Goal: Contribute content

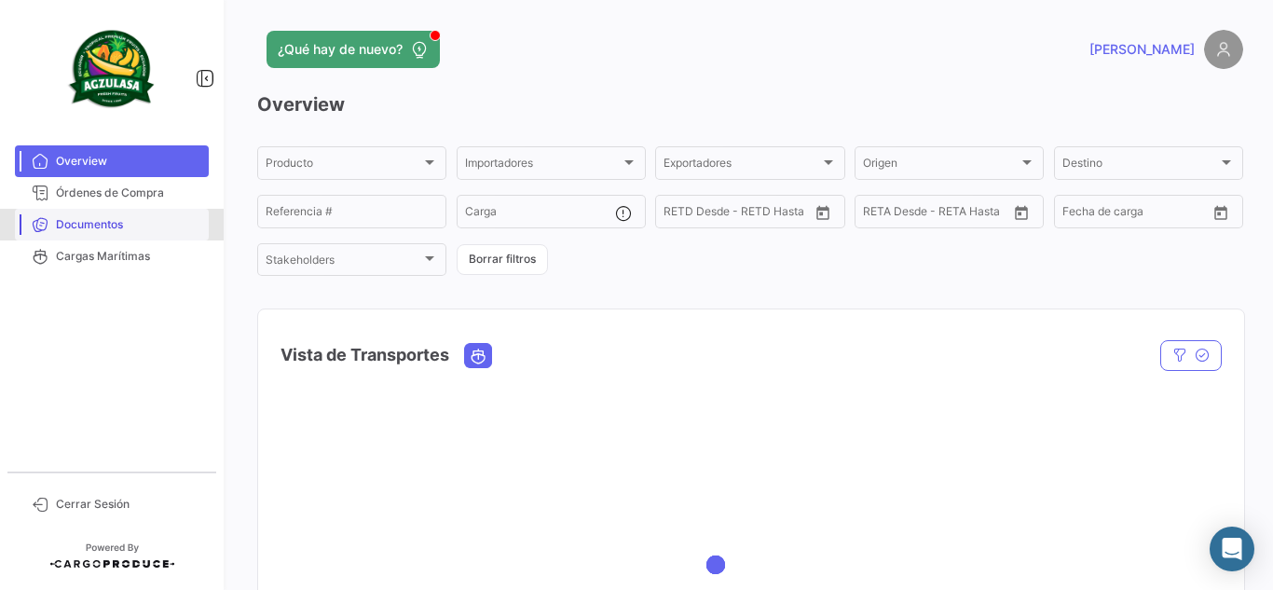
click at [154, 211] on link "Documentos" at bounding box center [112, 225] width 194 height 32
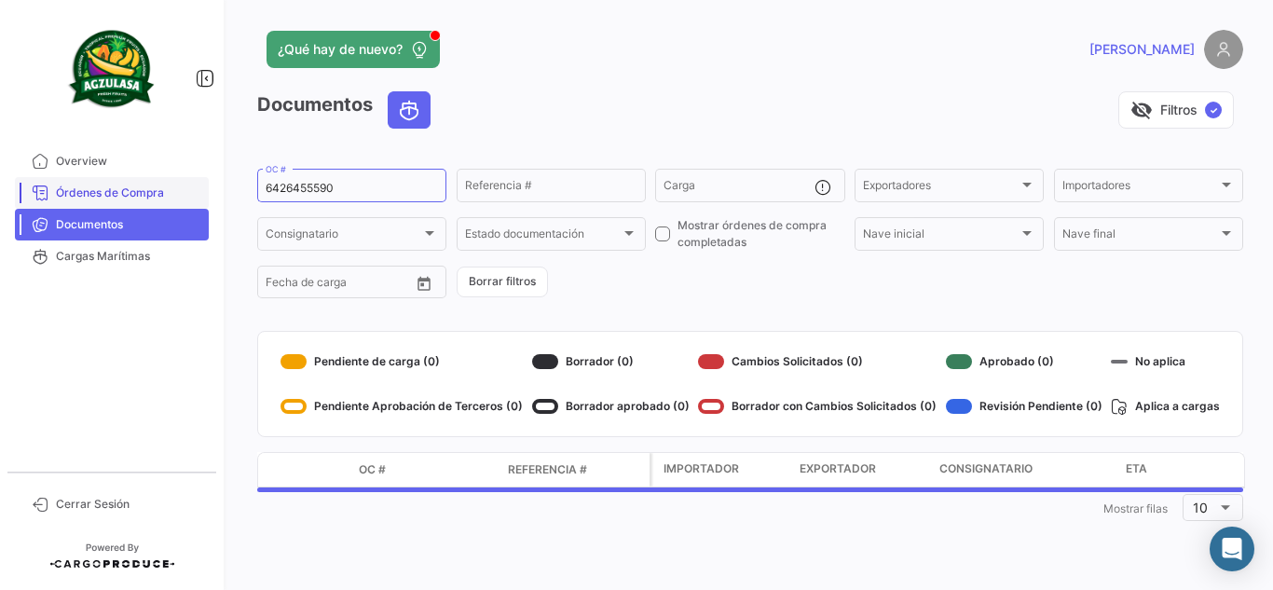
drag, startPoint x: 399, startPoint y: 183, endPoint x: 59, endPoint y: 186, distance: 340.3
click at [60, 186] on mat-sidenav-container "Overview Órdenes de Compra Documentos Cargas Marítimas Cerrar Sesión ¿Qué hay d…" at bounding box center [636, 295] width 1273 height 590
paste input "258462866"
type input "258462866"
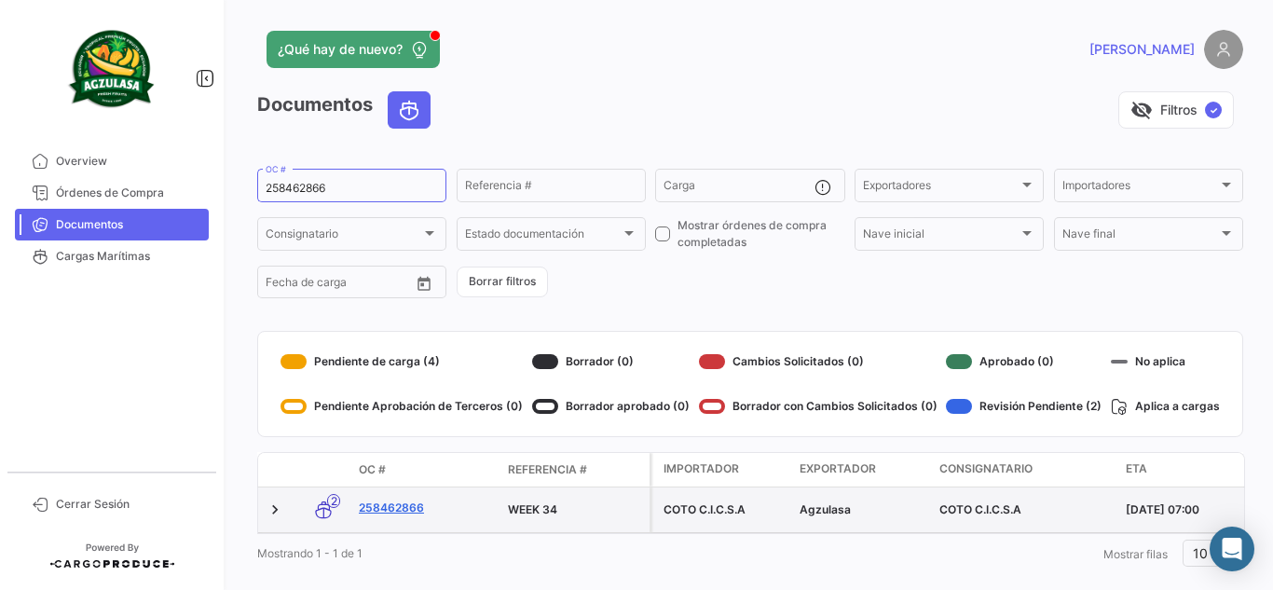
click at [391, 510] on link "258462866" at bounding box center [426, 508] width 134 height 17
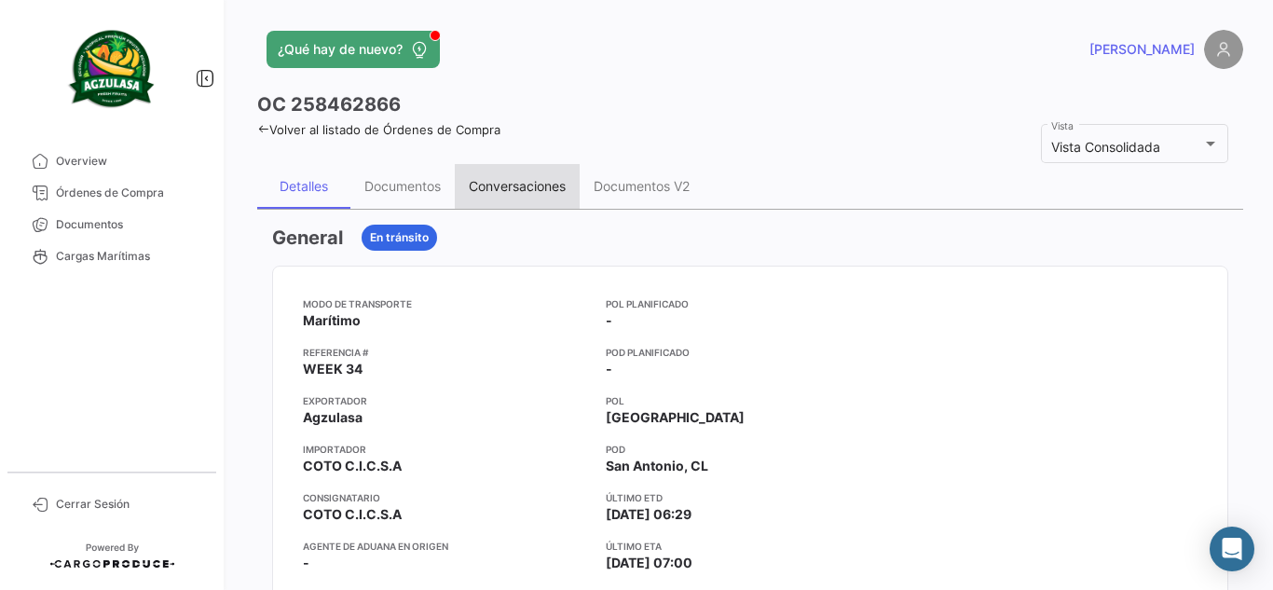
click at [456, 184] on div "Conversaciones" at bounding box center [517, 186] width 125 height 45
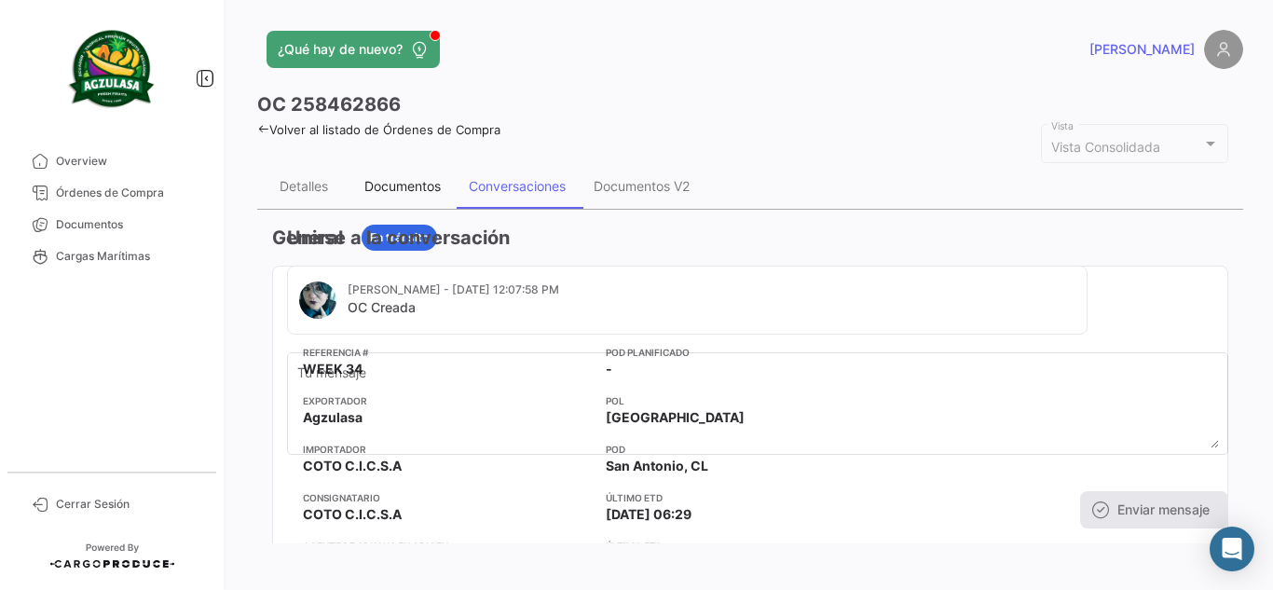
click at [436, 182] on div "Documentos" at bounding box center [403, 186] width 76 height 16
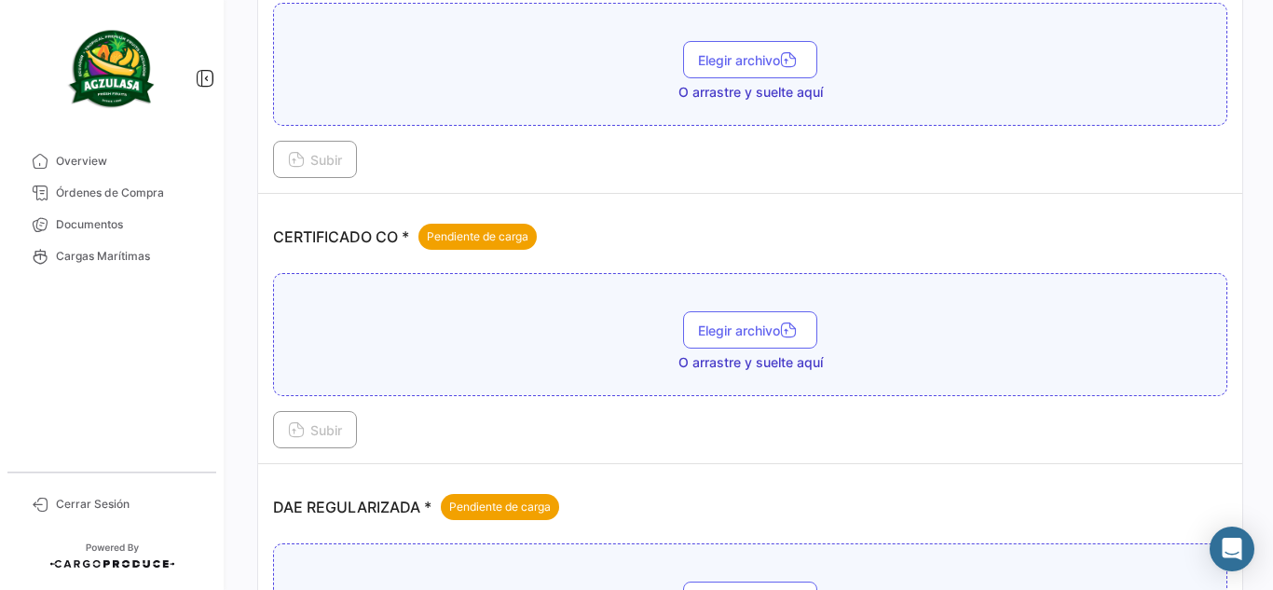
scroll to position [746, 0]
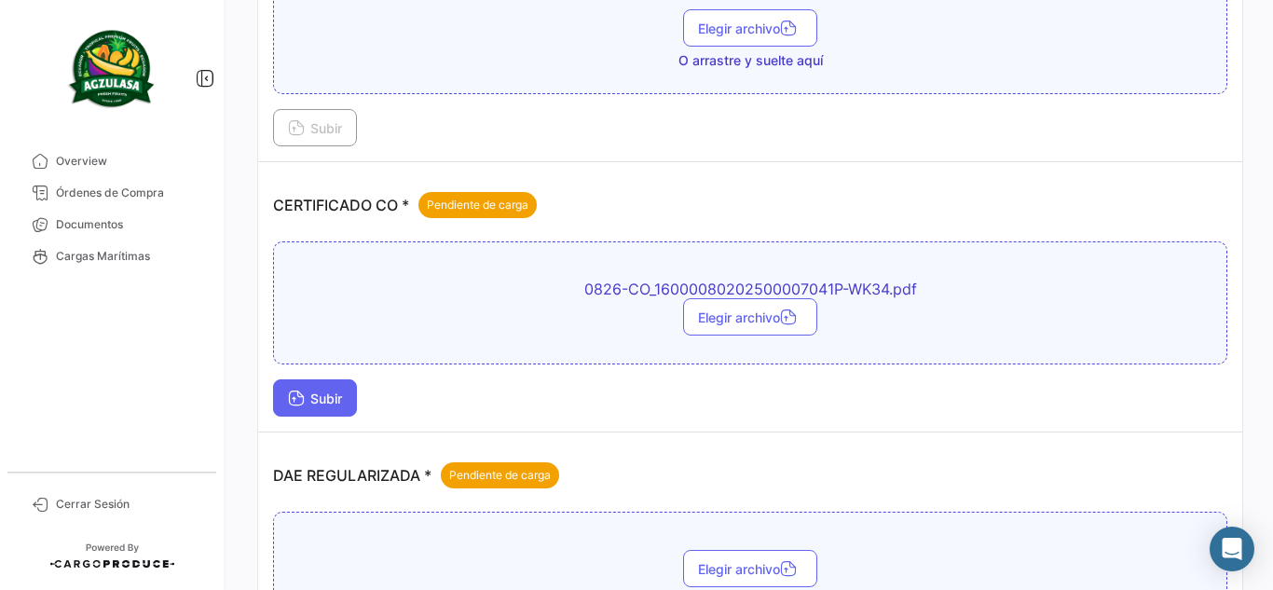
click at [337, 390] on button "Subir" at bounding box center [315, 397] width 84 height 37
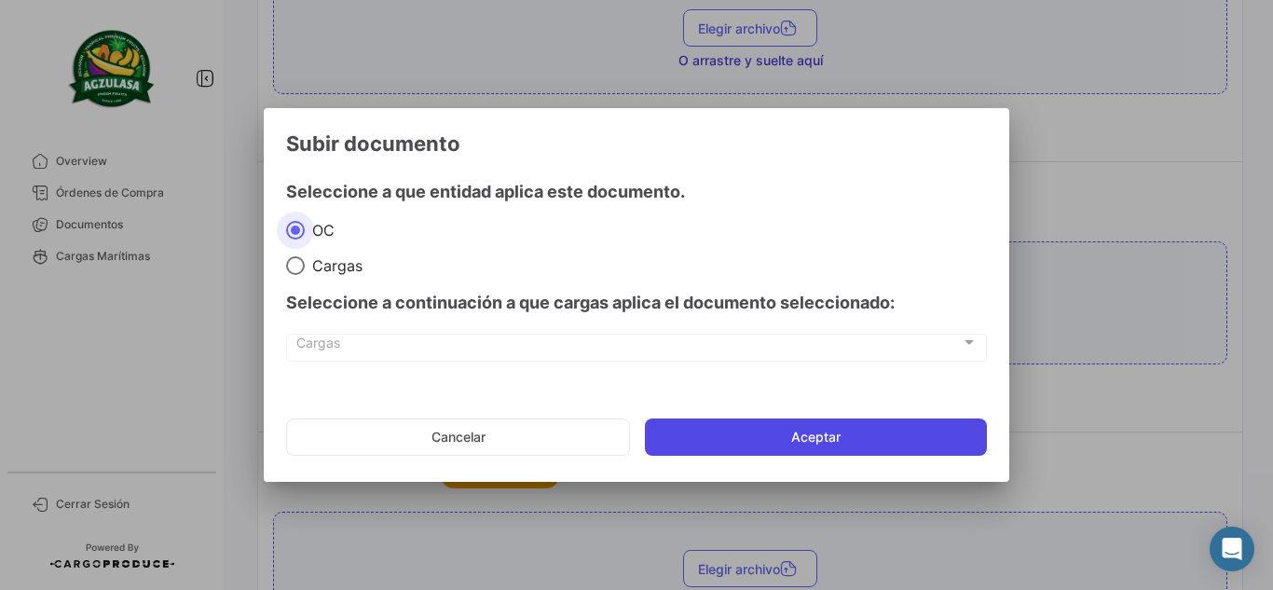
click at [917, 450] on button "Aceptar" at bounding box center [816, 437] width 342 height 37
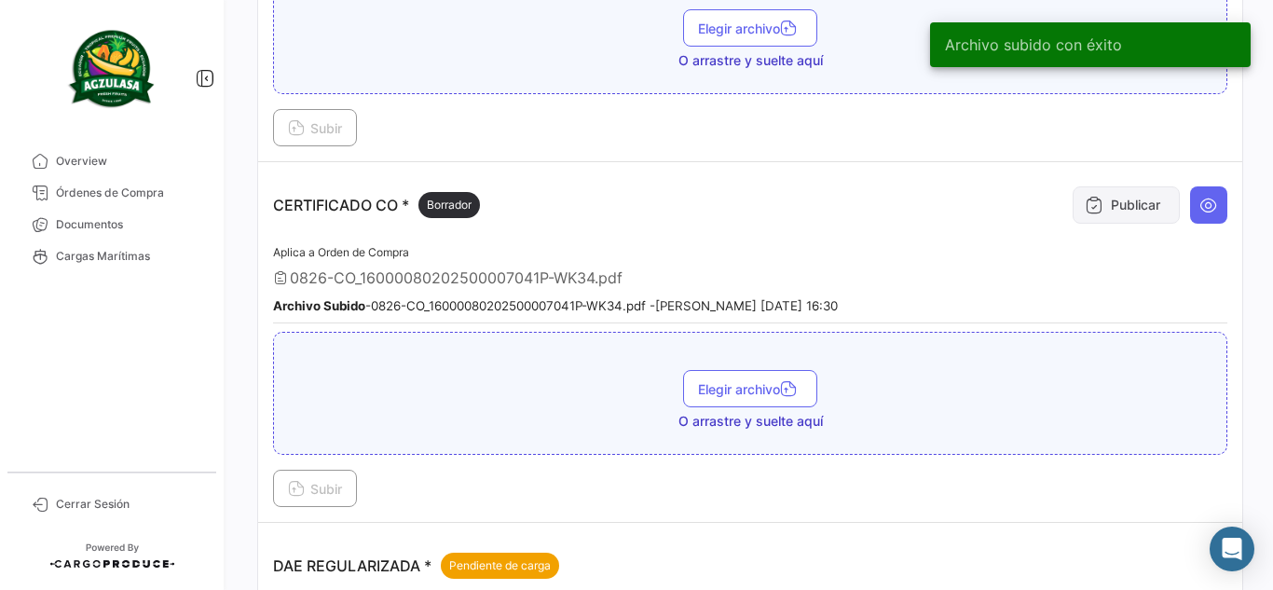
click at [1115, 202] on button "Publicar" at bounding box center [1126, 204] width 107 height 37
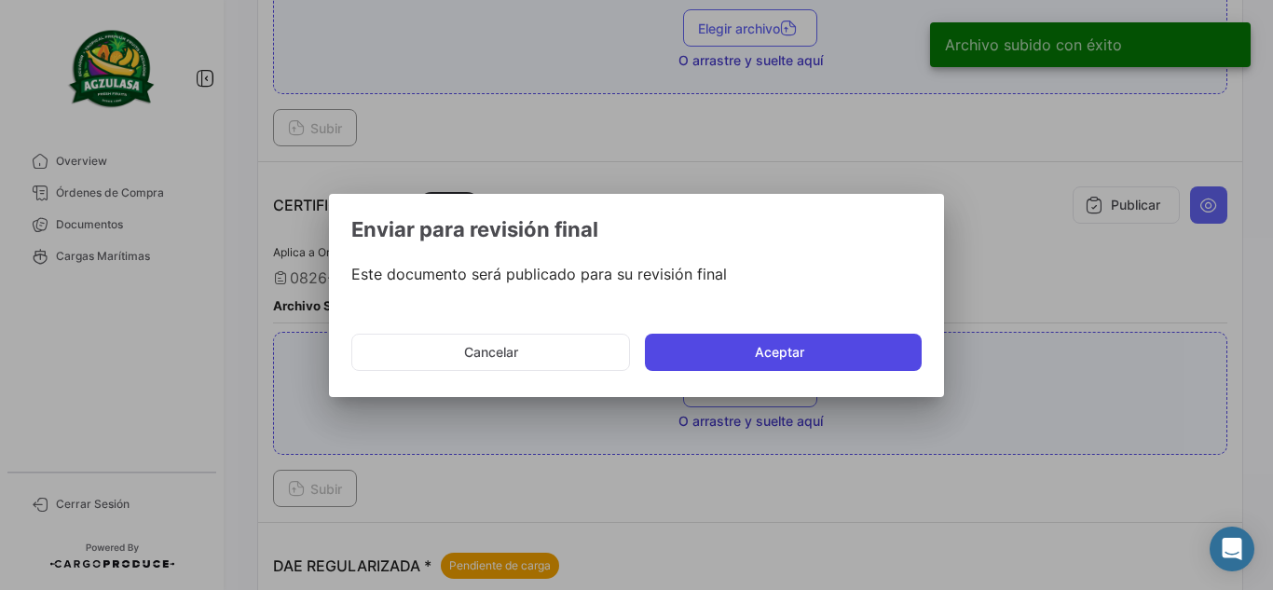
click at [711, 355] on button "Aceptar" at bounding box center [783, 352] width 277 height 37
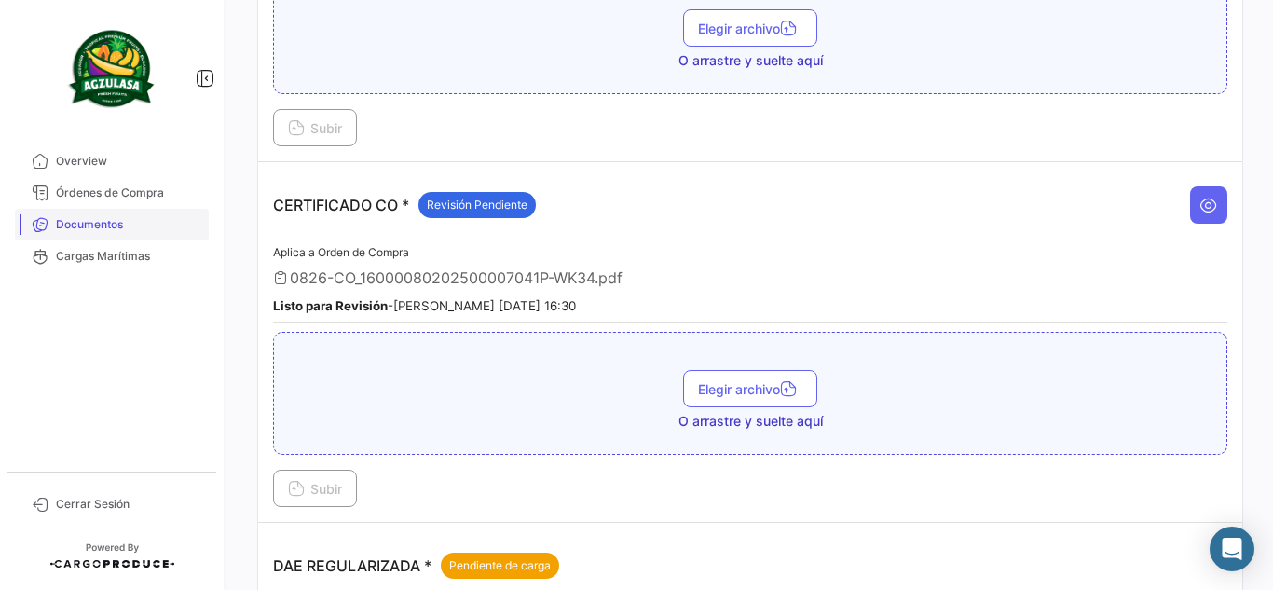
click at [140, 218] on span "Documentos" at bounding box center [128, 224] width 145 height 17
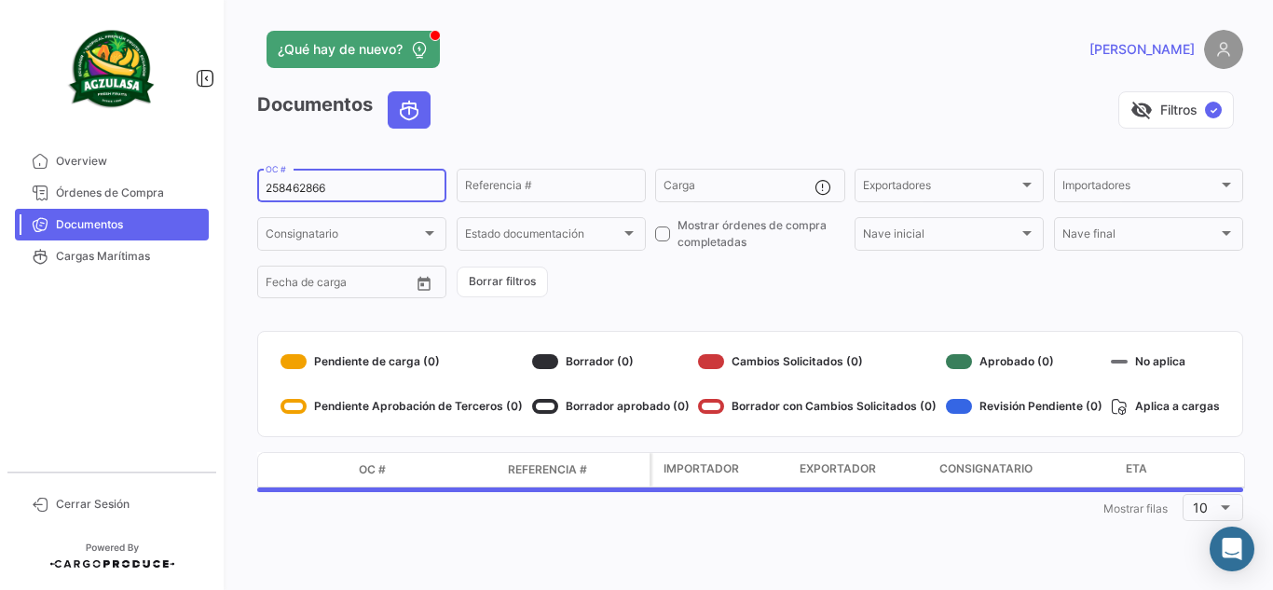
drag, startPoint x: 403, startPoint y: 186, endPoint x: 0, endPoint y: 151, distance: 404.3
click at [0, 154] on mat-sidenav-container "Overview Órdenes de Compra Documentos Cargas Marítimas Cerrar Sesión ¿Qué hay d…" at bounding box center [636, 295] width 1273 height 590
